Goal: Entertainment & Leisure: Consume media (video, audio)

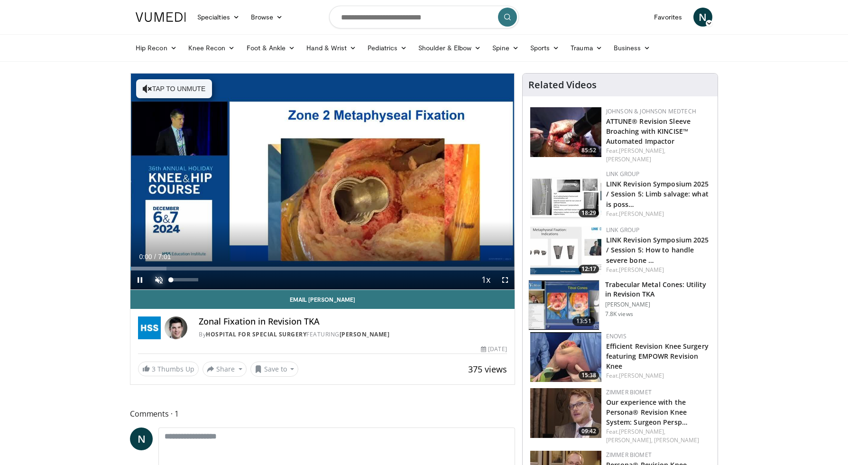
click at [159, 281] on span "Video Player" at bounding box center [158, 279] width 19 height 19
